Goal: Transaction & Acquisition: Download file/media

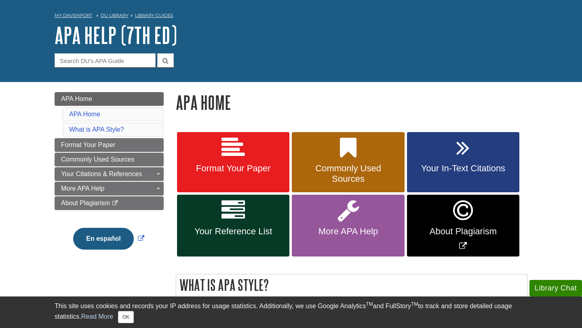
scroll to position [29, 0]
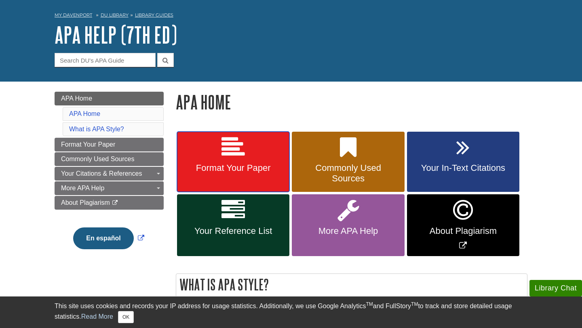
click at [256, 147] on link "Format Your Paper" at bounding box center [233, 162] width 112 height 61
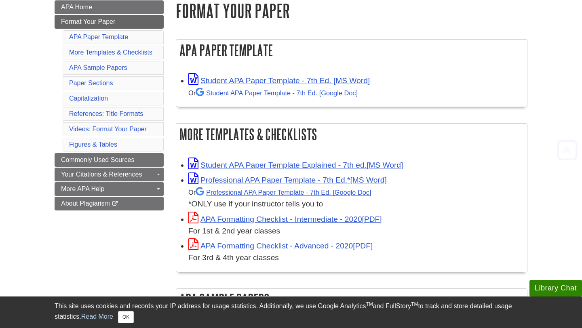
scroll to position [122, 0]
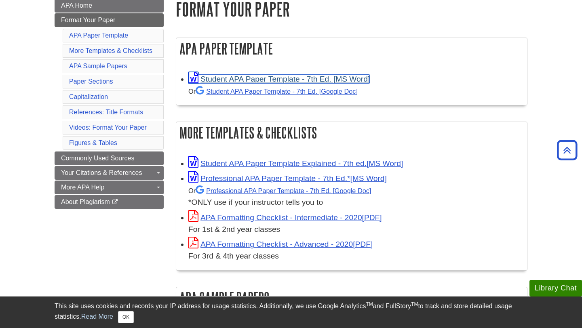
click at [262, 79] on link "Student APA Paper Template - 7th Ed. [MS Word]" at bounding box center [278, 79] width 181 height 8
drag, startPoint x: 0, startPoint y: 53, endPoint x: 4, endPoint y: 53, distance: 4.4
